Goal: Information Seeking & Learning: Learn about a topic

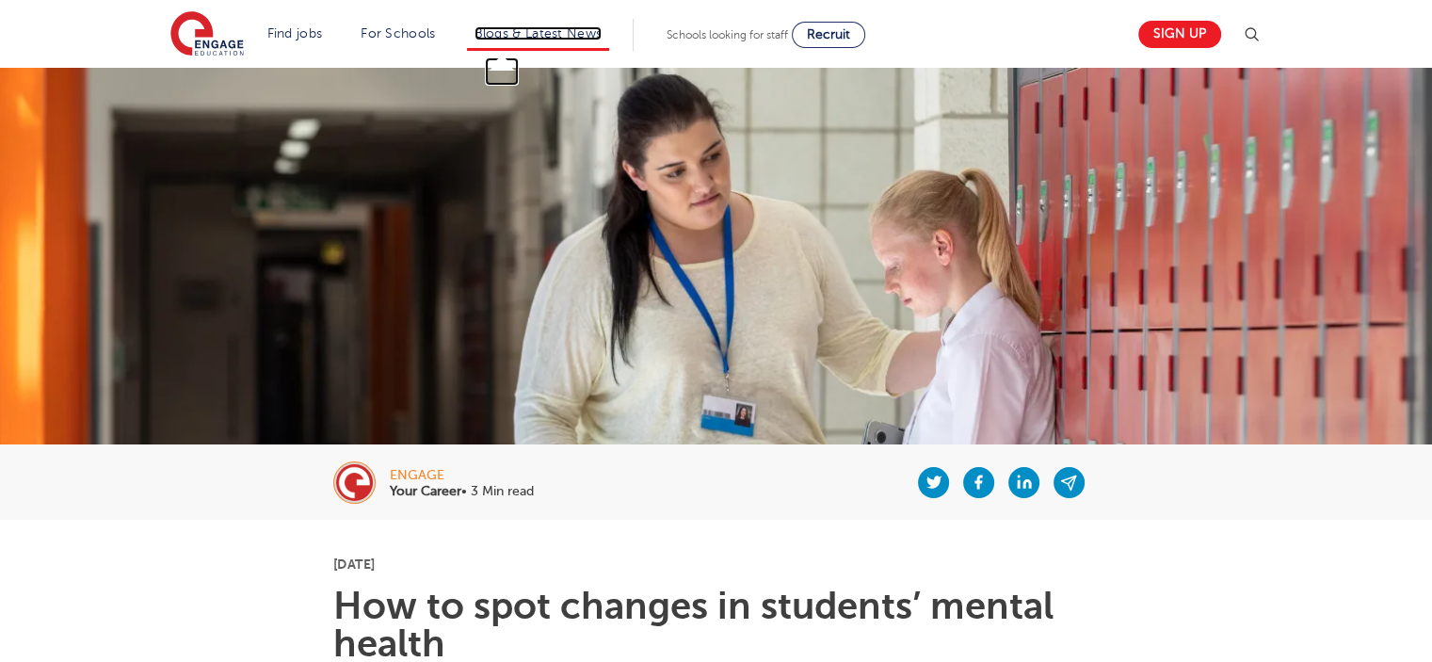
click at [557, 37] on link "Blogs & Latest News" at bounding box center [538, 33] width 128 height 14
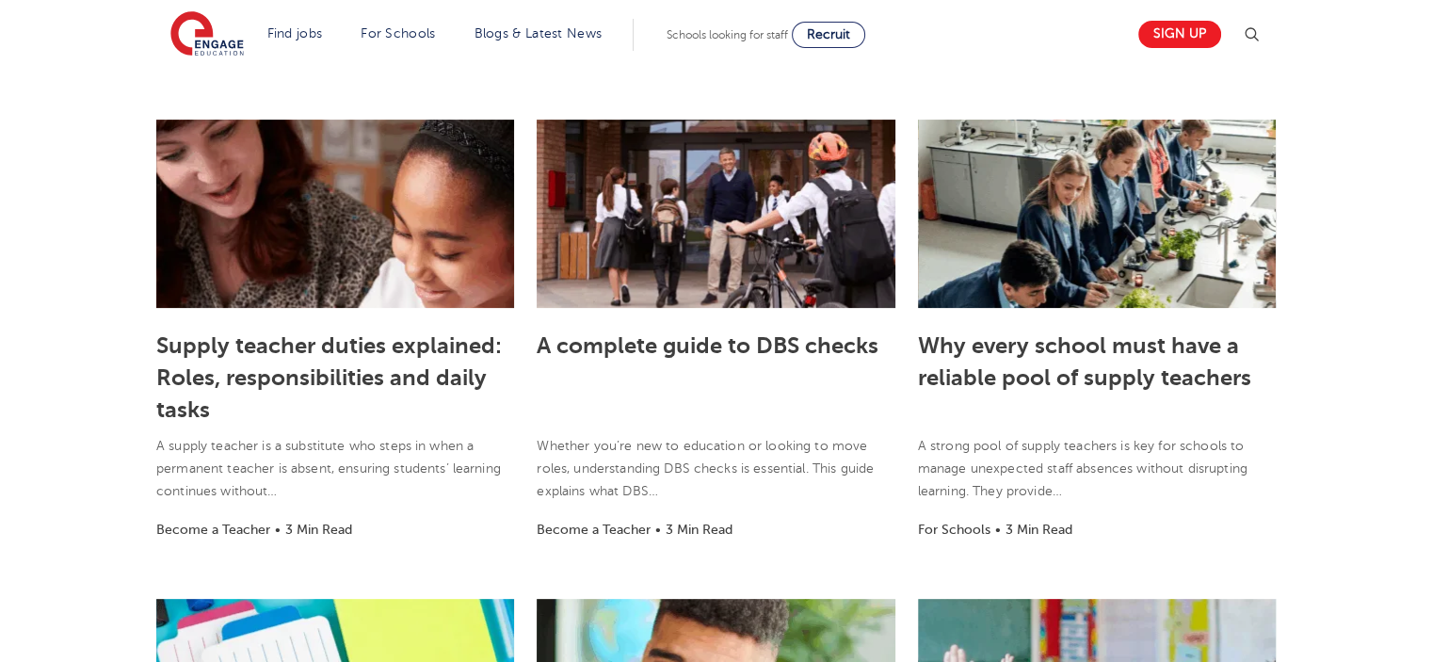
scroll to position [471, 0]
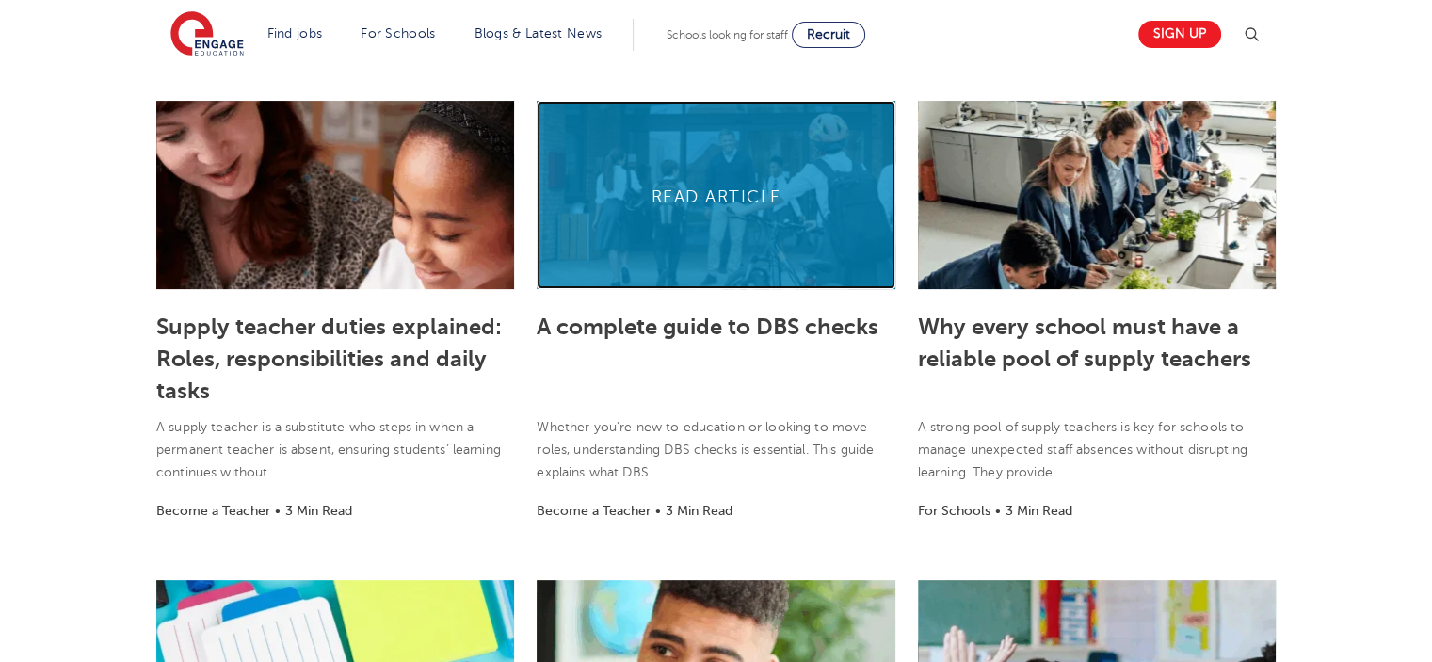
click at [674, 189] on link at bounding box center [716, 195] width 358 height 188
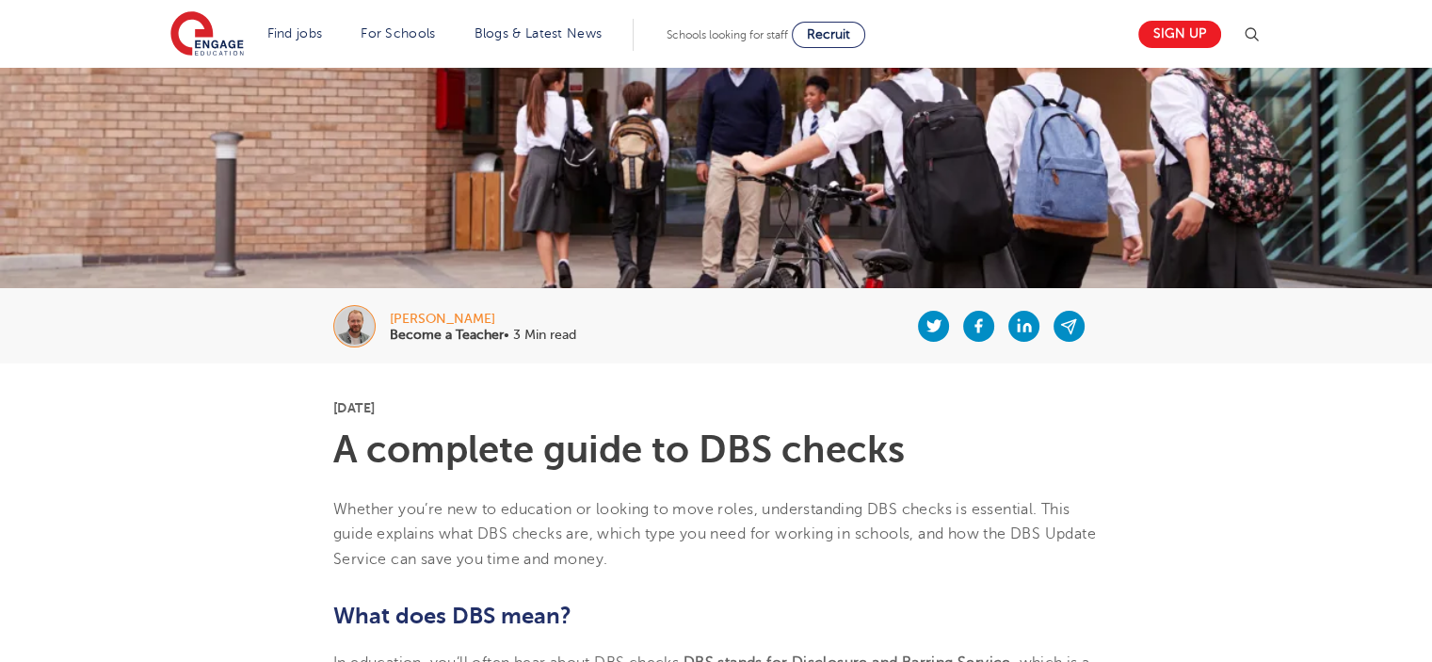
scroll to position [188, 0]
